Goal: Task Accomplishment & Management: Manage account settings

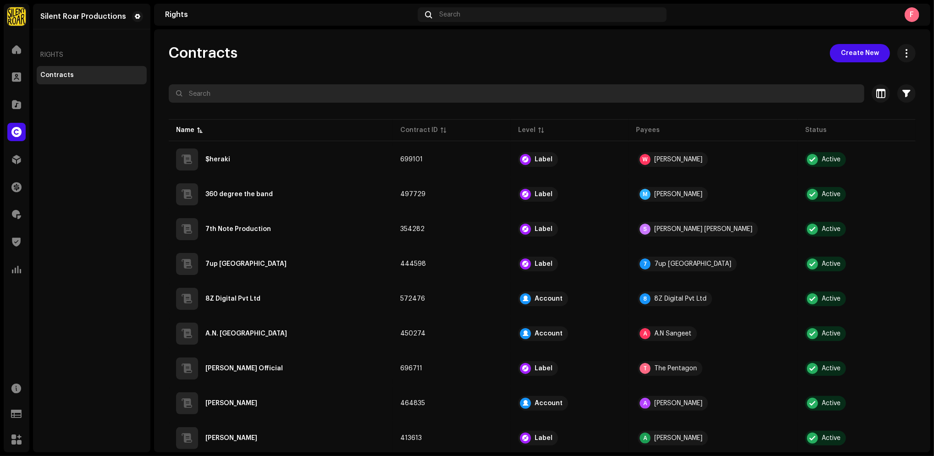
click at [250, 95] on input "text" at bounding box center [517, 93] width 696 height 18
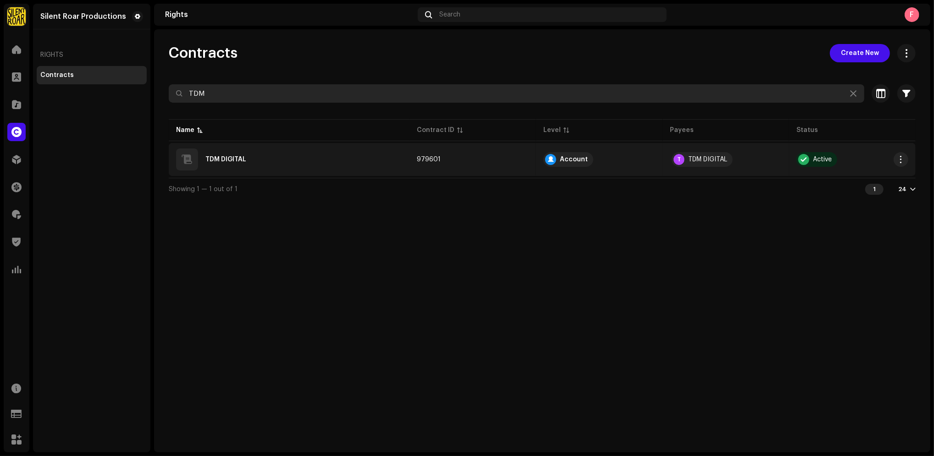
type input "TDM"
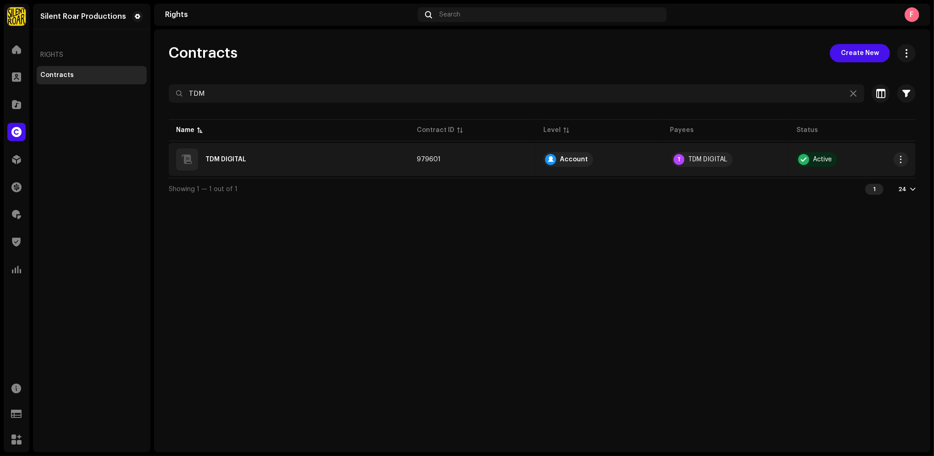
click at [215, 159] on div "TDM DIGITAL" at bounding box center [225, 159] width 41 height 6
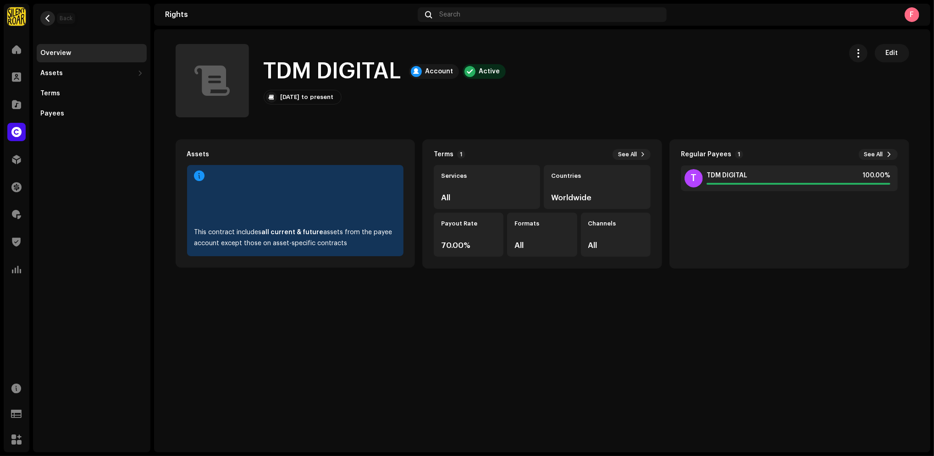
click at [50, 22] on button "button" at bounding box center [47, 18] width 15 height 15
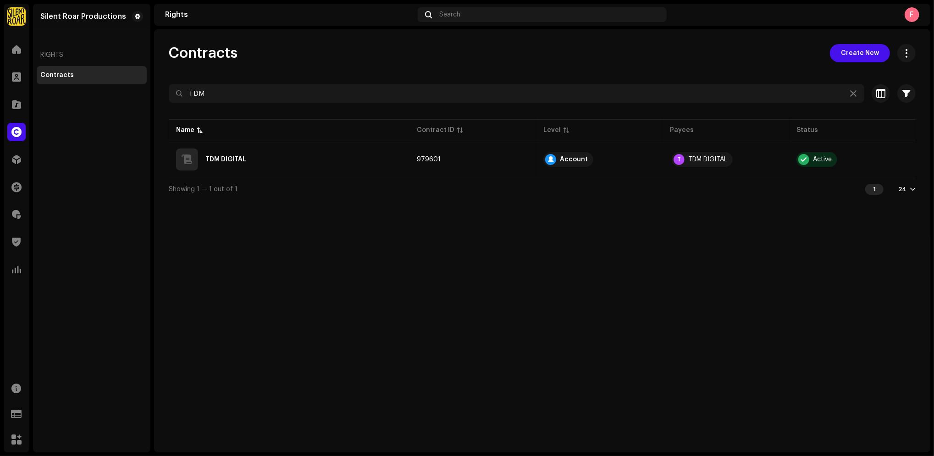
click at [17, 20] on img at bounding box center [16, 16] width 18 height 18
click at [133, 53] on div "Rights" at bounding box center [92, 55] width 110 height 22
click at [141, 15] on button at bounding box center [137, 16] width 11 height 11
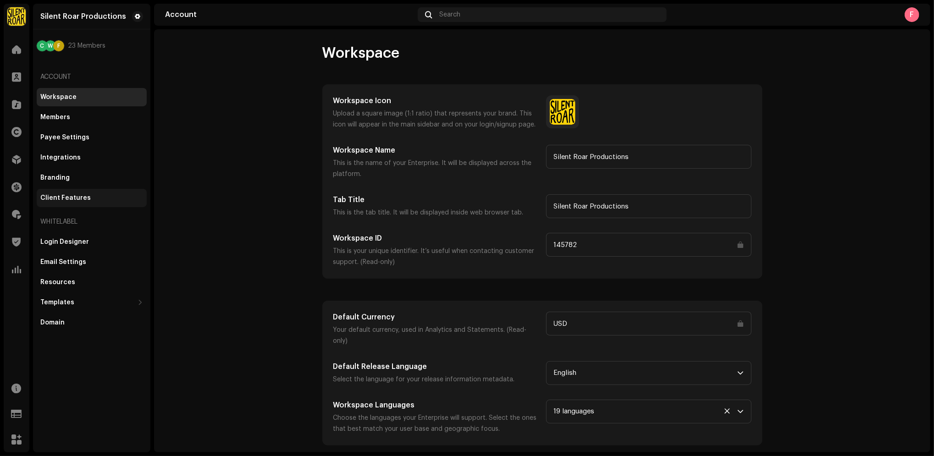
click at [56, 202] on div "Client Features" at bounding box center [92, 198] width 110 height 18
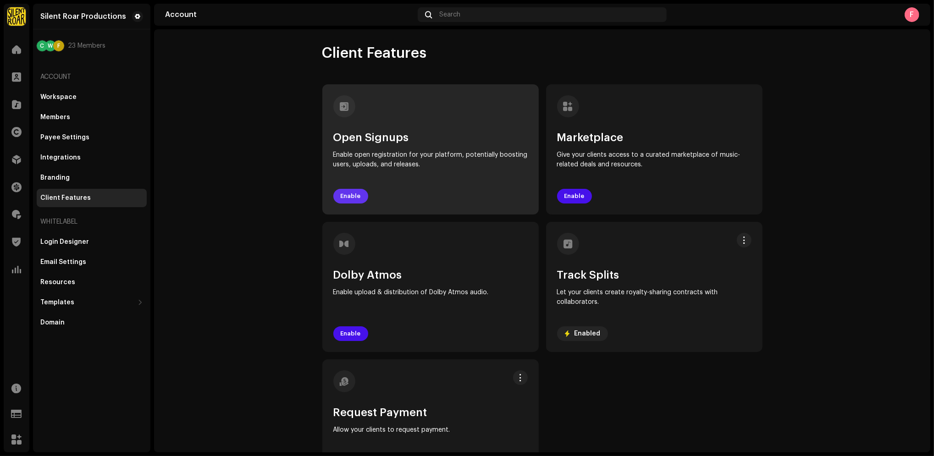
click at [349, 194] on span "Enable" at bounding box center [351, 196] width 20 height 18
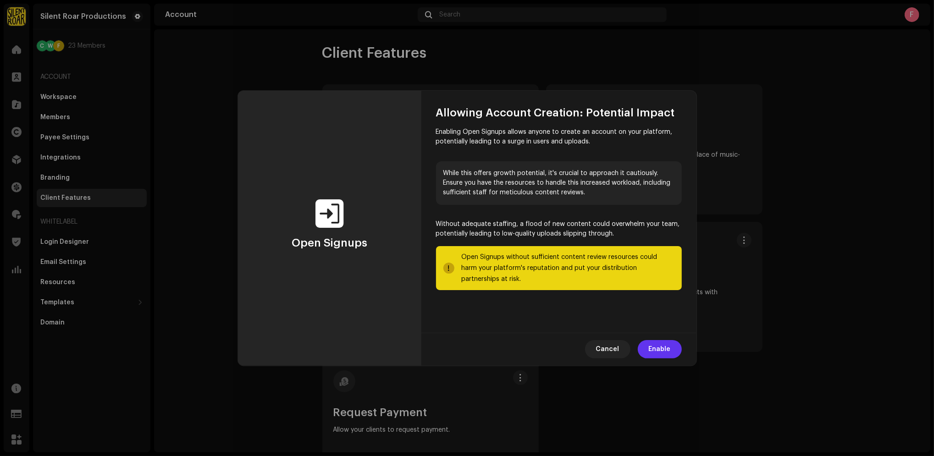
click at [671, 349] on span "Enable" at bounding box center [660, 349] width 22 height 18
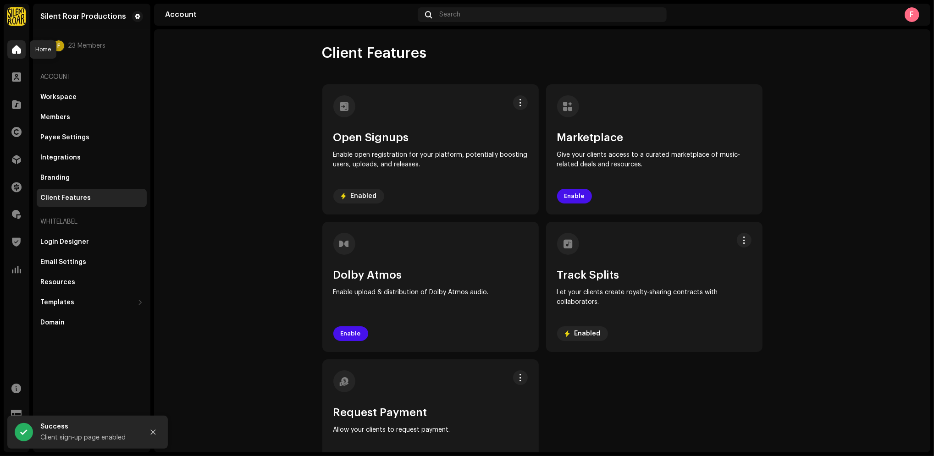
click at [16, 46] on span at bounding box center [16, 49] width 9 height 7
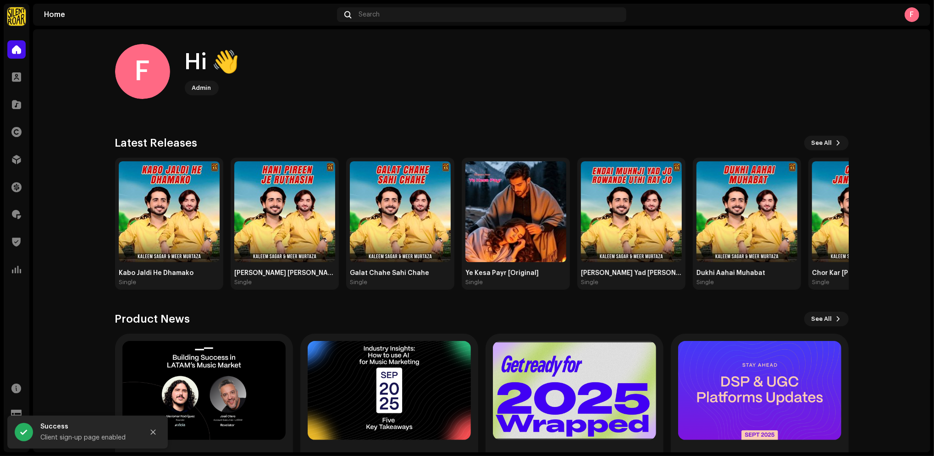
click at [913, 12] on div "F" at bounding box center [912, 14] width 15 height 15
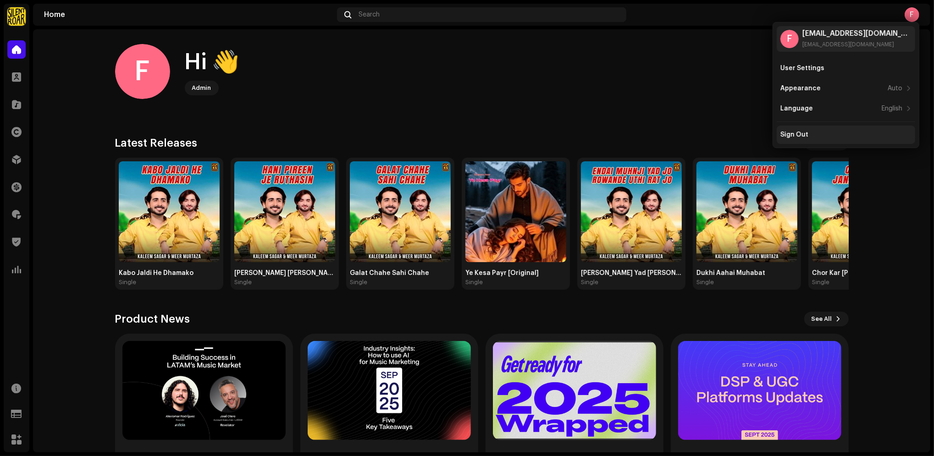
click at [856, 132] on div "Sign Out" at bounding box center [846, 134] width 131 height 7
